Goal: Information Seeking & Learning: Understand process/instructions

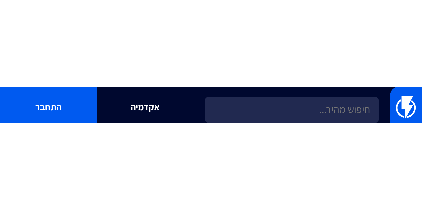
scroll to position [1501, 0]
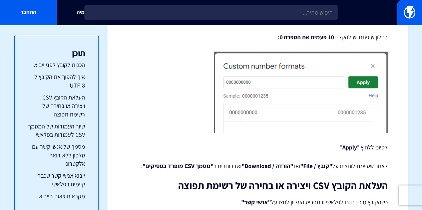
click at [308, 55] on img at bounding box center [301, 93] width 174 height 82
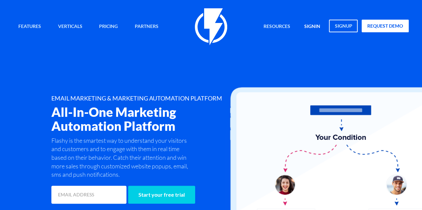
click at [313, 26] on link "signin" at bounding box center [312, 27] width 26 height 14
